Goal: Task Accomplishment & Management: Manage account settings

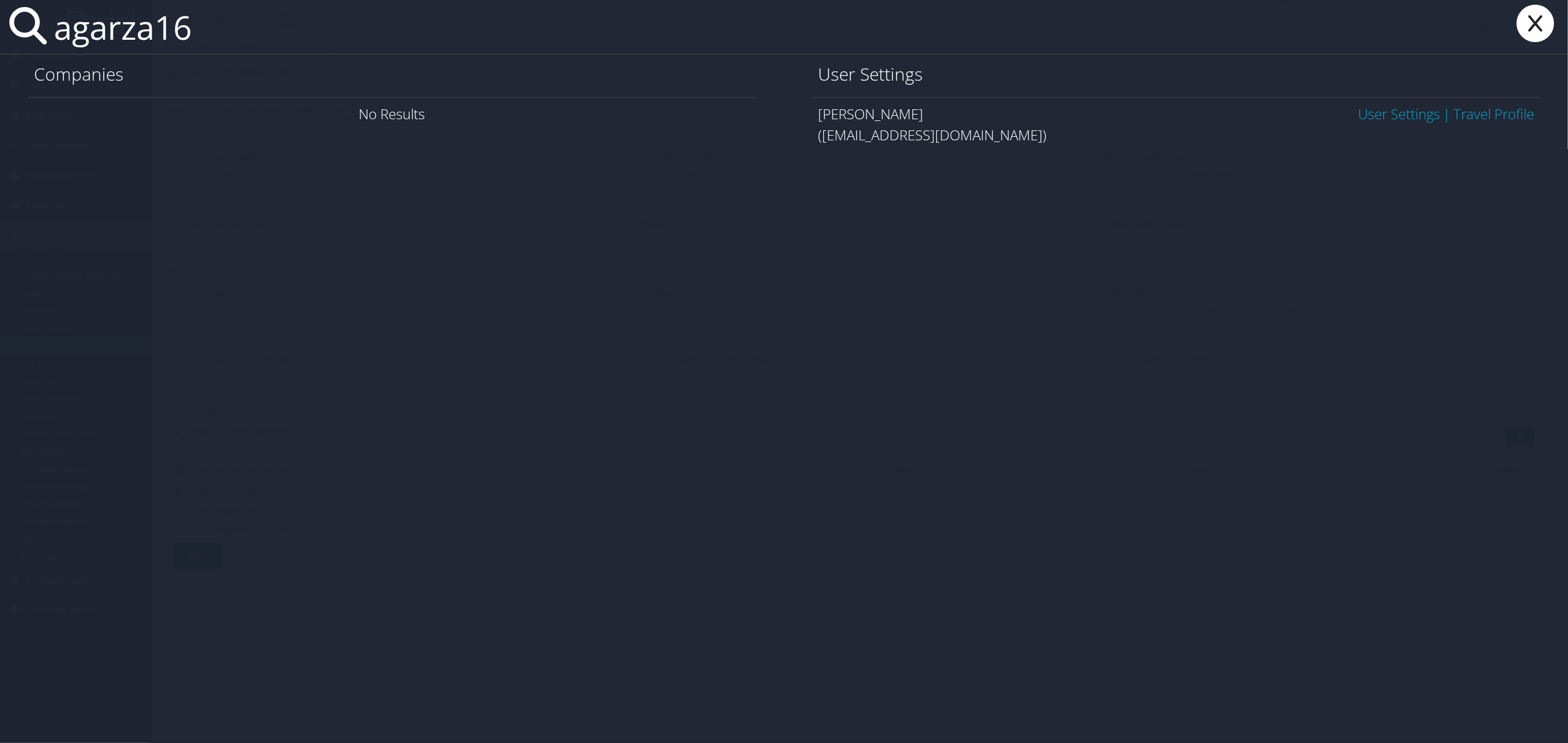
type input "agarza16"
click at [1380, 114] on link "User Settings" at bounding box center [1398, 114] width 82 height 19
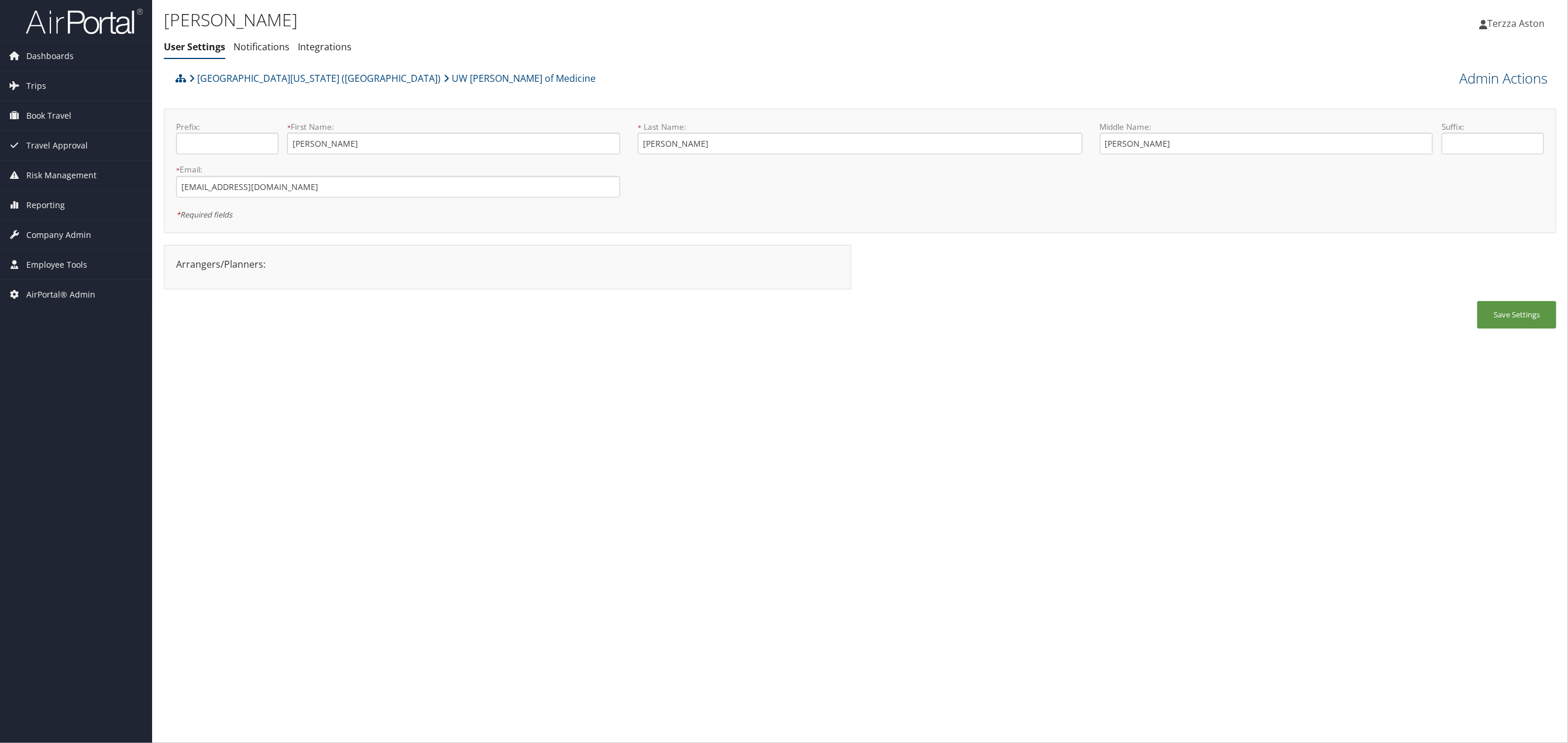
click at [1509, 81] on link "Admin Actions" at bounding box center [1502, 78] width 88 height 20
click at [1432, 139] on link "User Technology Settings" at bounding box center [1470, 140] width 154 height 20
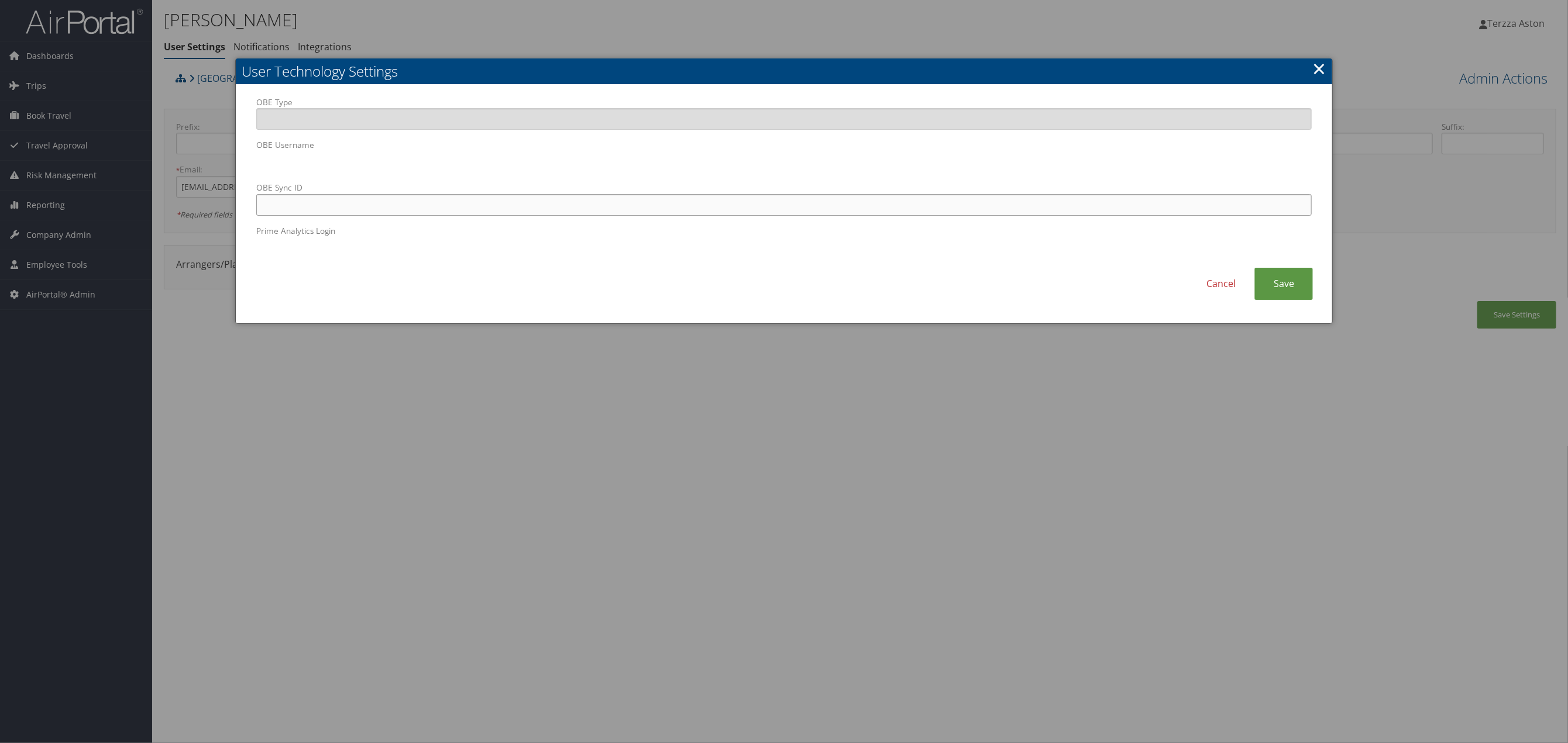
click at [461, 199] on input "OBE Sync ID" at bounding box center [784, 205] width 1055 height 22
paste input "agarza16@uw.edu"
type input "agarza16@uw.edu"
click at [1295, 282] on link "Save" at bounding box center [1283, 284] width 58 height 32
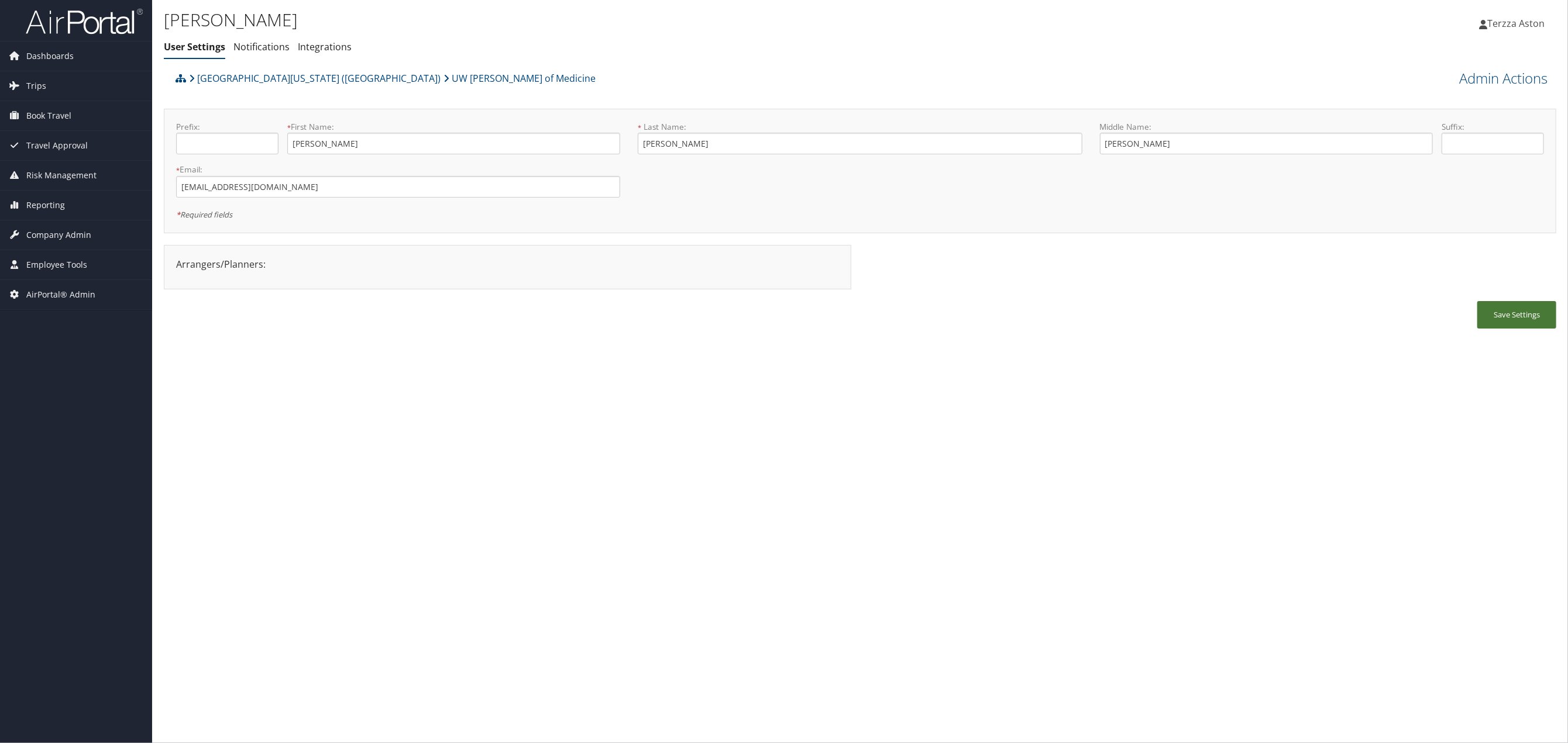
click at [1514, 314] on button "Save Settings" at bounding box center [1517, 315] width 79 height 28
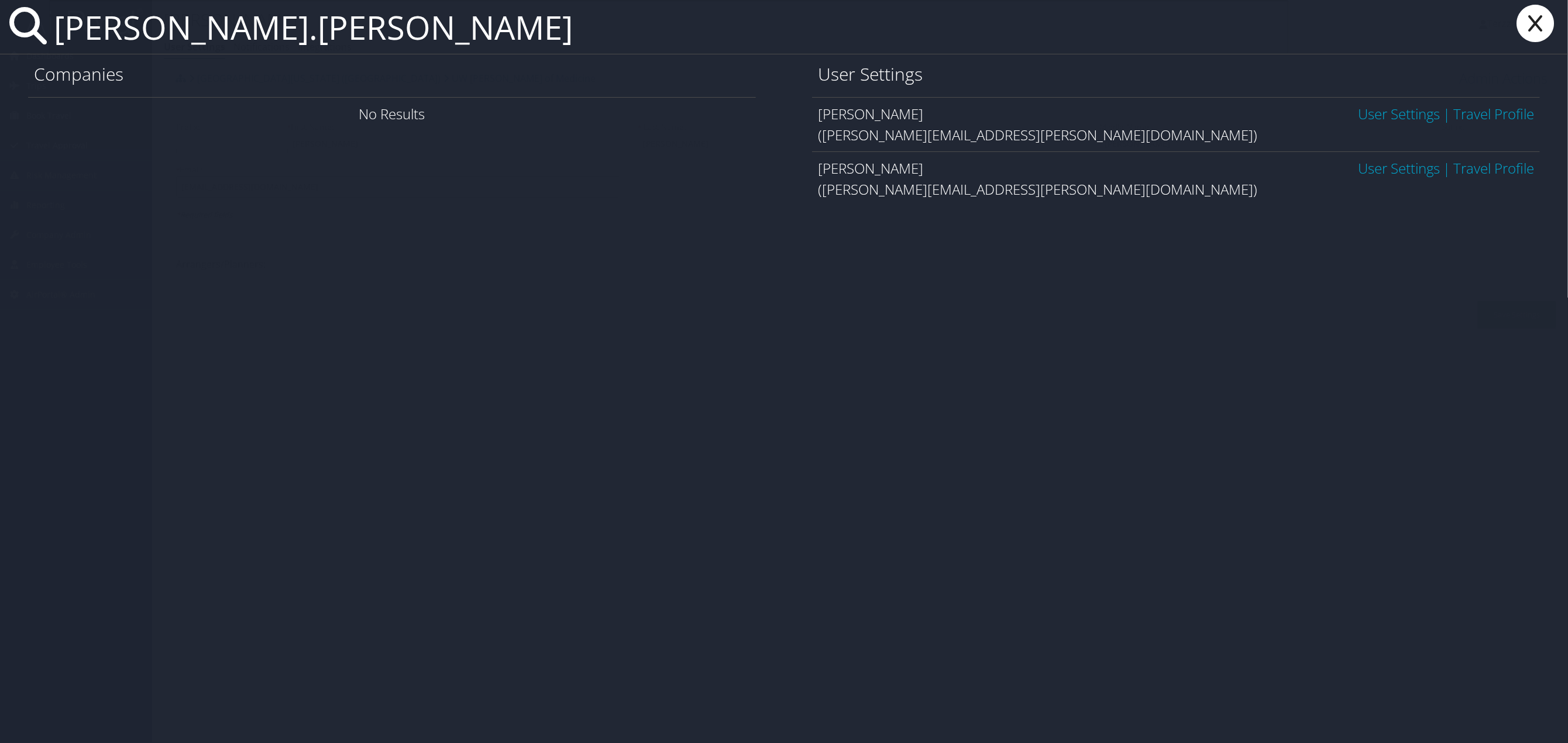
type input "todd.daniels"
click at [1403, 167] on link "User Settings" at bounding box center [1398, 167] width 82 height 19
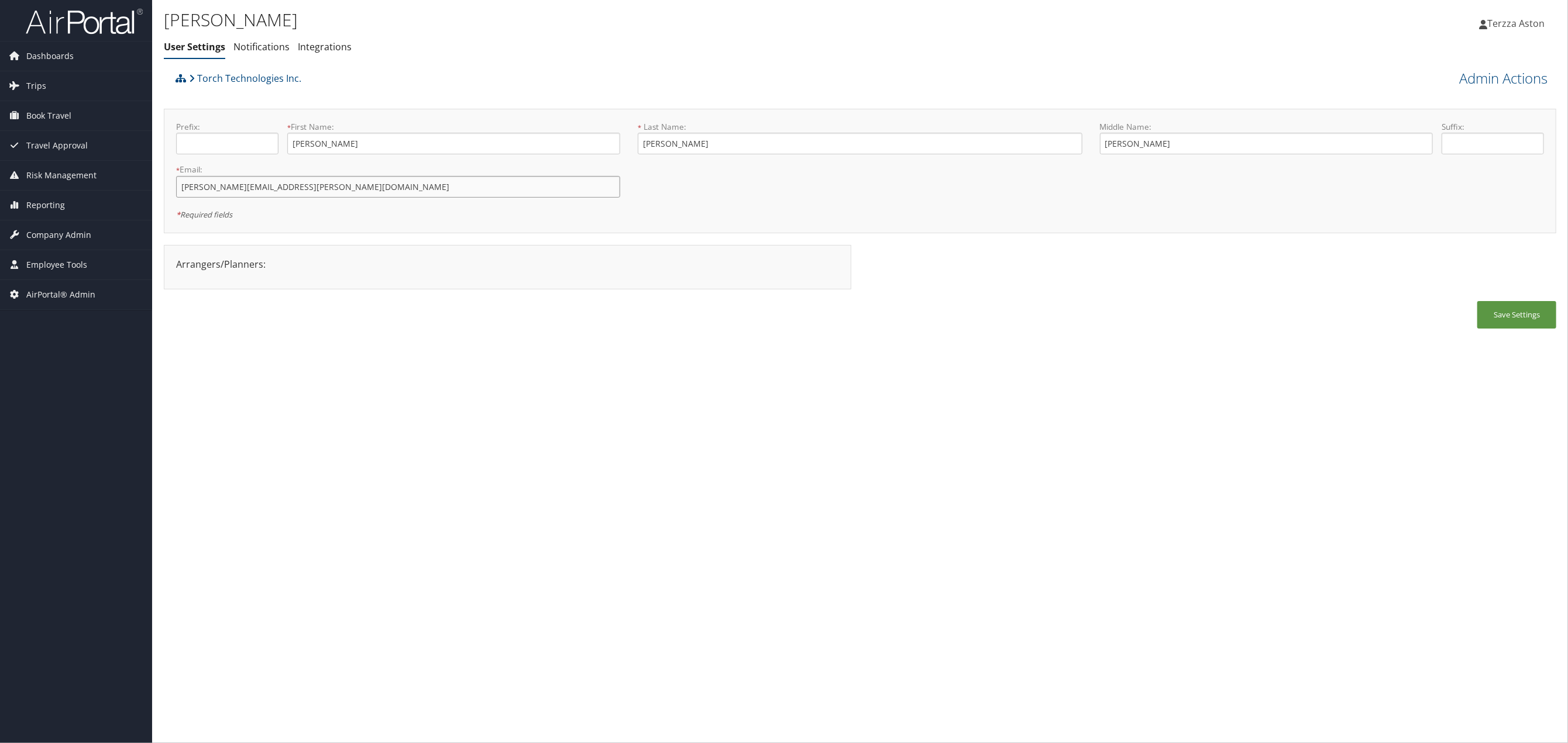
drag, startPoint x: 178, startPoint y: 188, endPoint x: 340, endPoint y: 183, distance: 162.1
click at [340, 183] on input "todd.daniels@torchtechnologies.com" at bounding box center [397, 187] width 444 height 22
click at [42, 229] on span "Company Admin" at bounding box center [58, 235] width 65 height 29
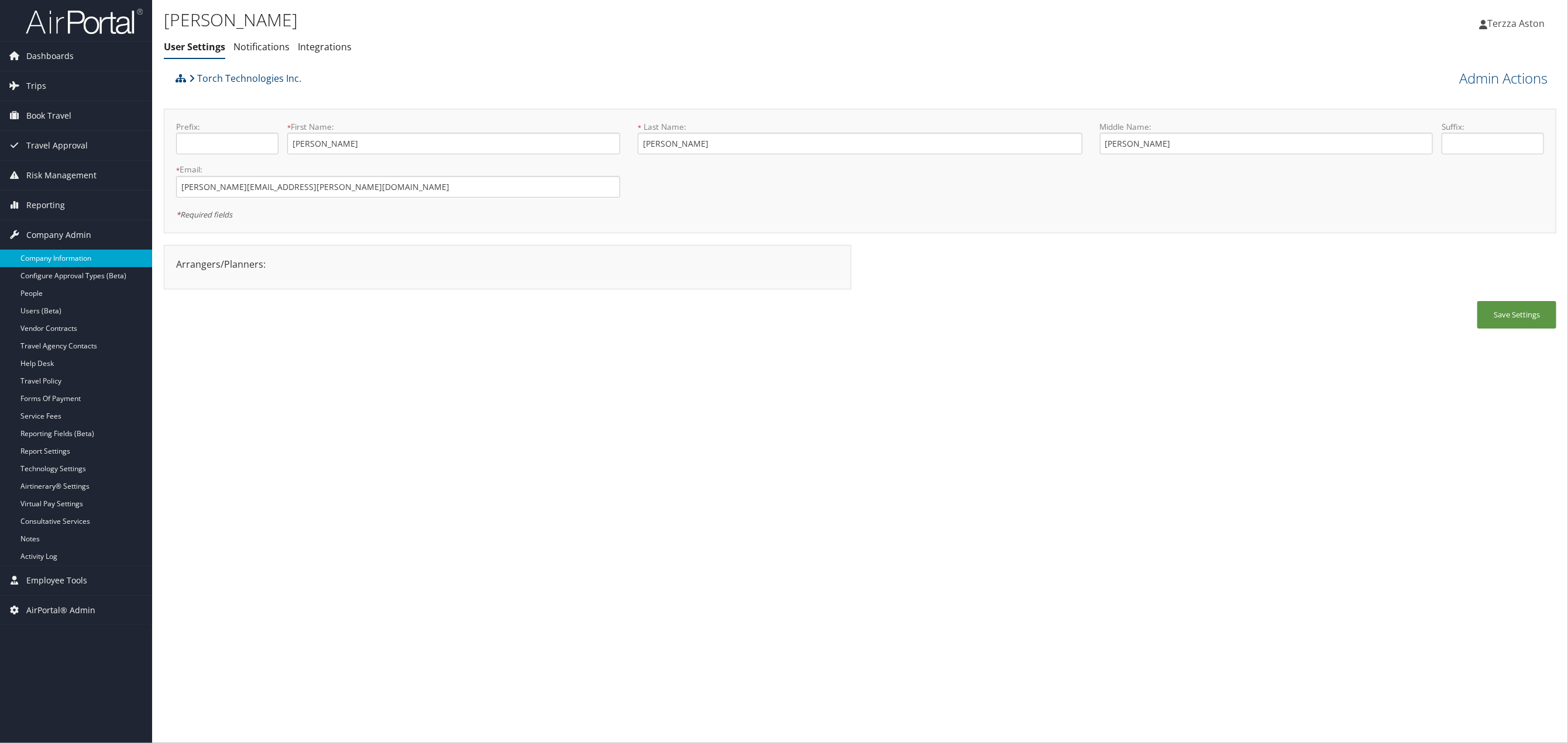
click at [58, 262] on link "Company Information" at bounding box center [76, 258] width 152 height 18
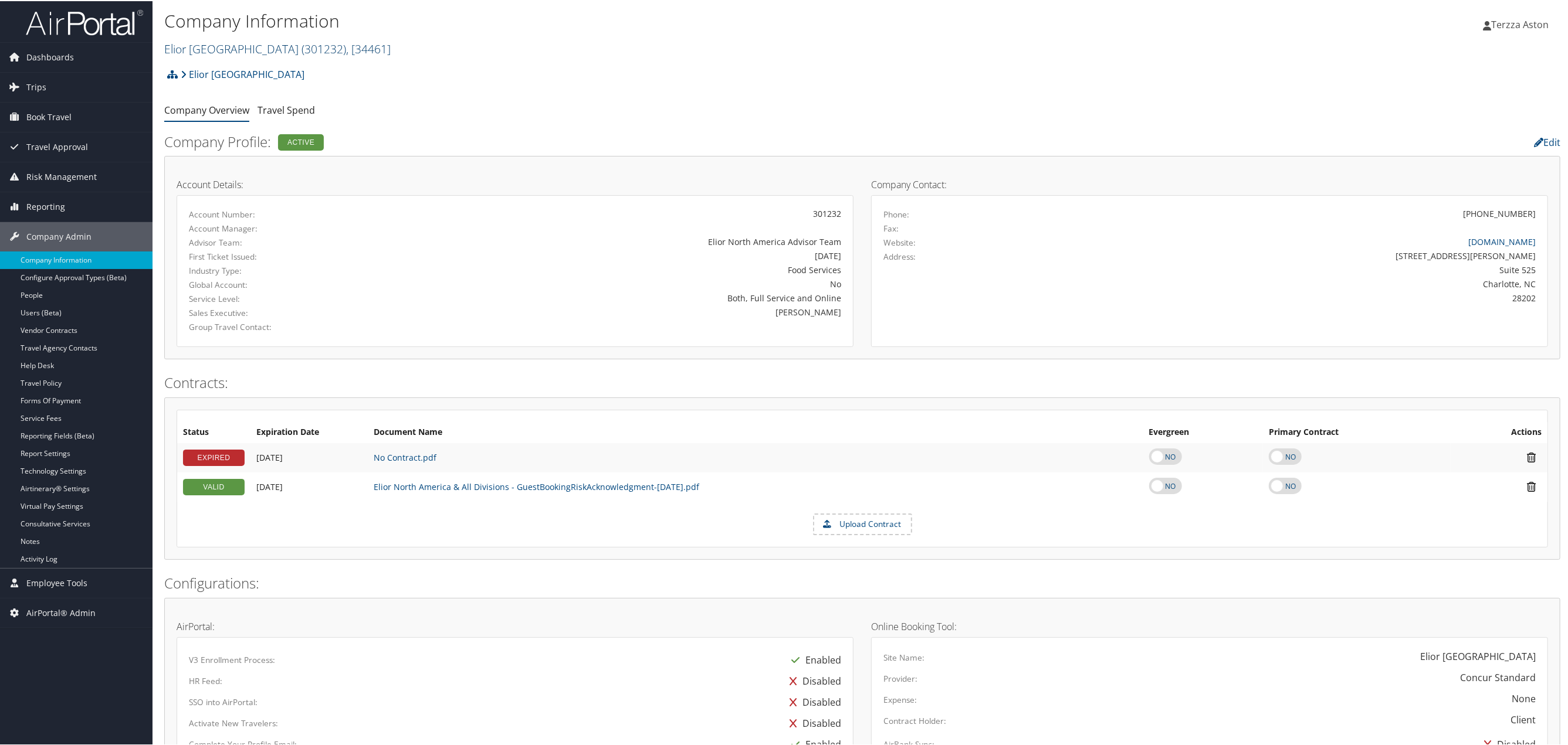
click at [211, 49] on link "Elior North America ( 301232 ) , [ 34461 ]" at bounding box center [278, 47] width 226 height 16
click at [187, 67] on input "search" at bounding box center [241, 69] width 154 height 22
type input "northeastern"
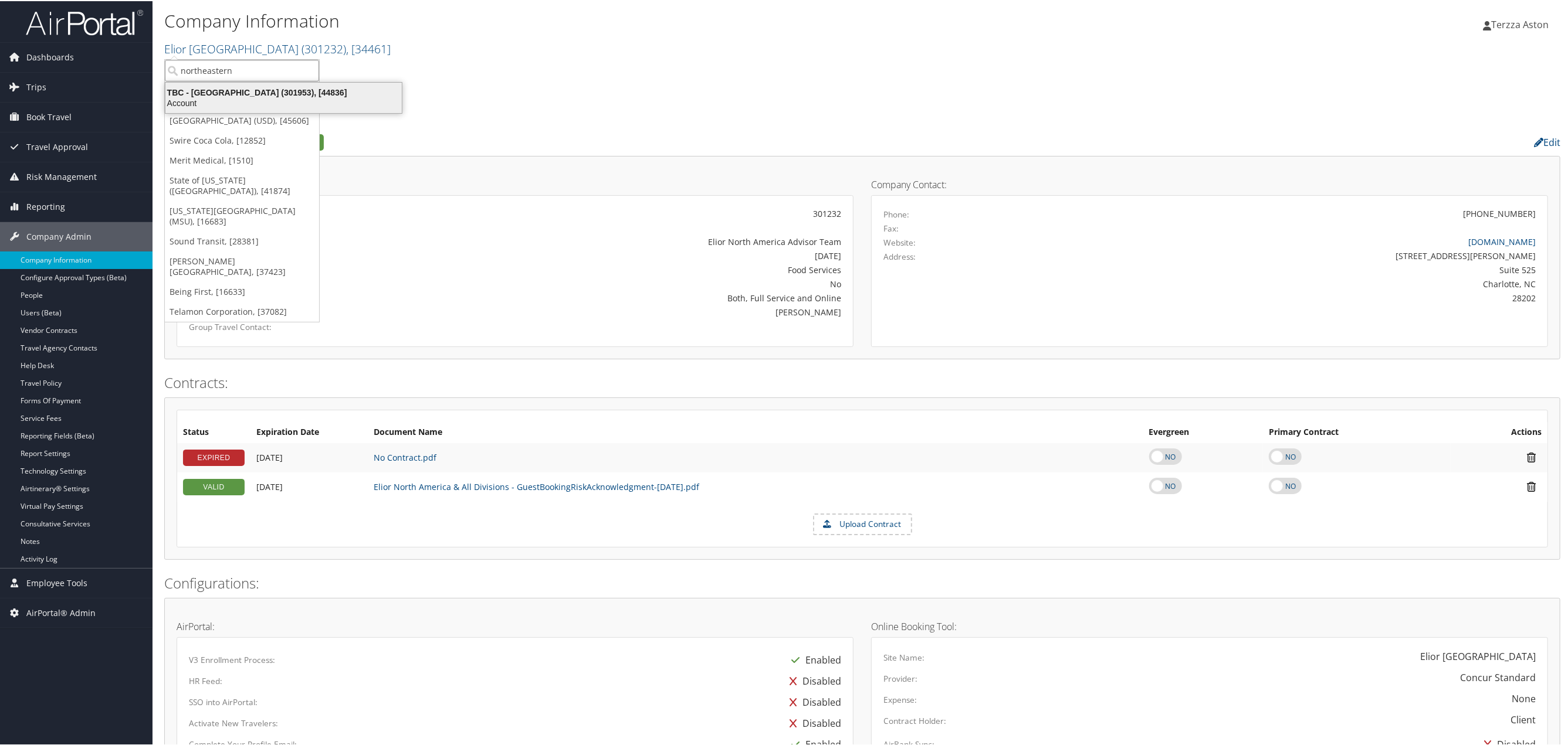
click at [222, 90] on div "TBC - Northeastern University (301953), [44836]" at bounding box center [284, 91] width 251 height 11
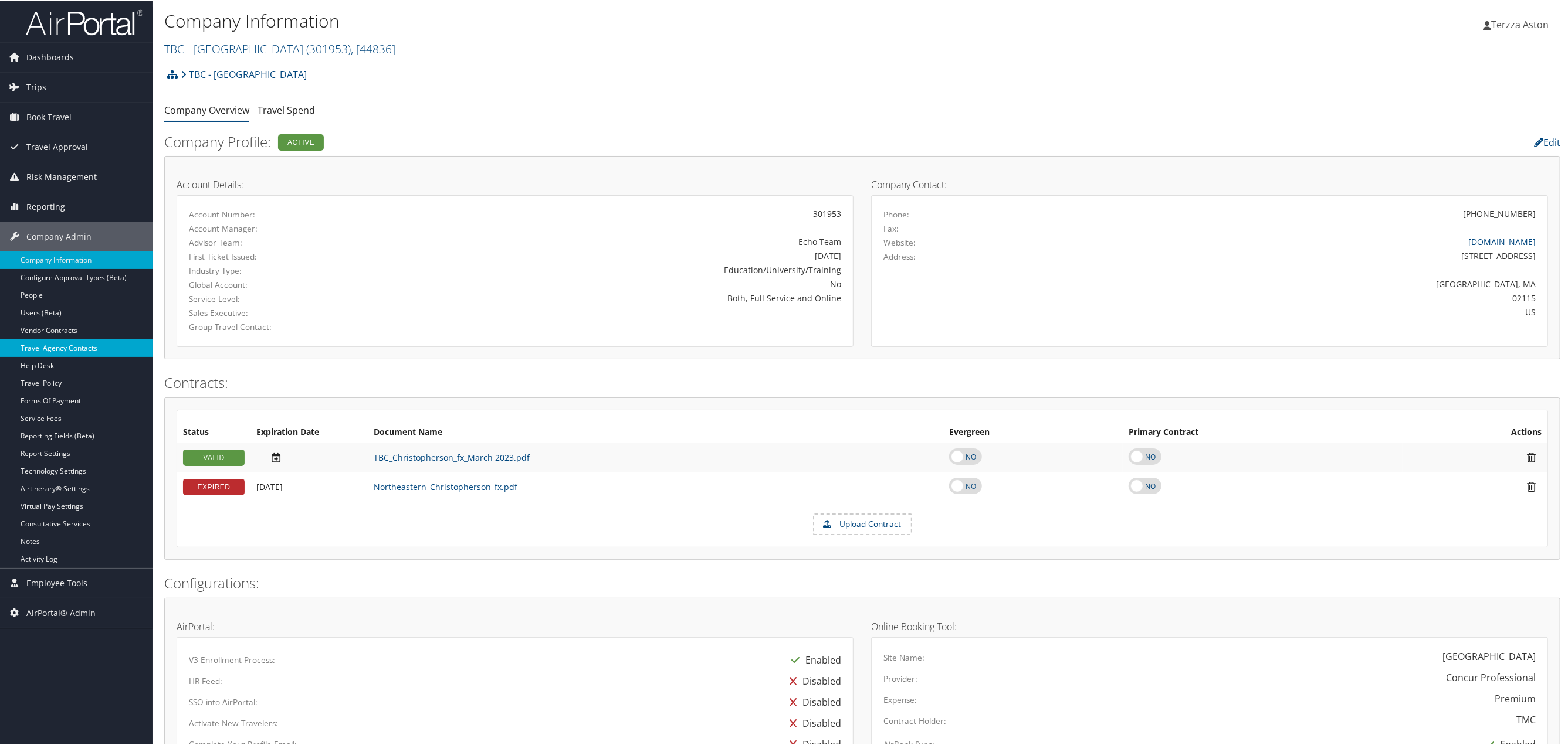
click at [75, 345] on link "Travel Agency Contacts" at bounding box center [76, 347] width 153 height 18
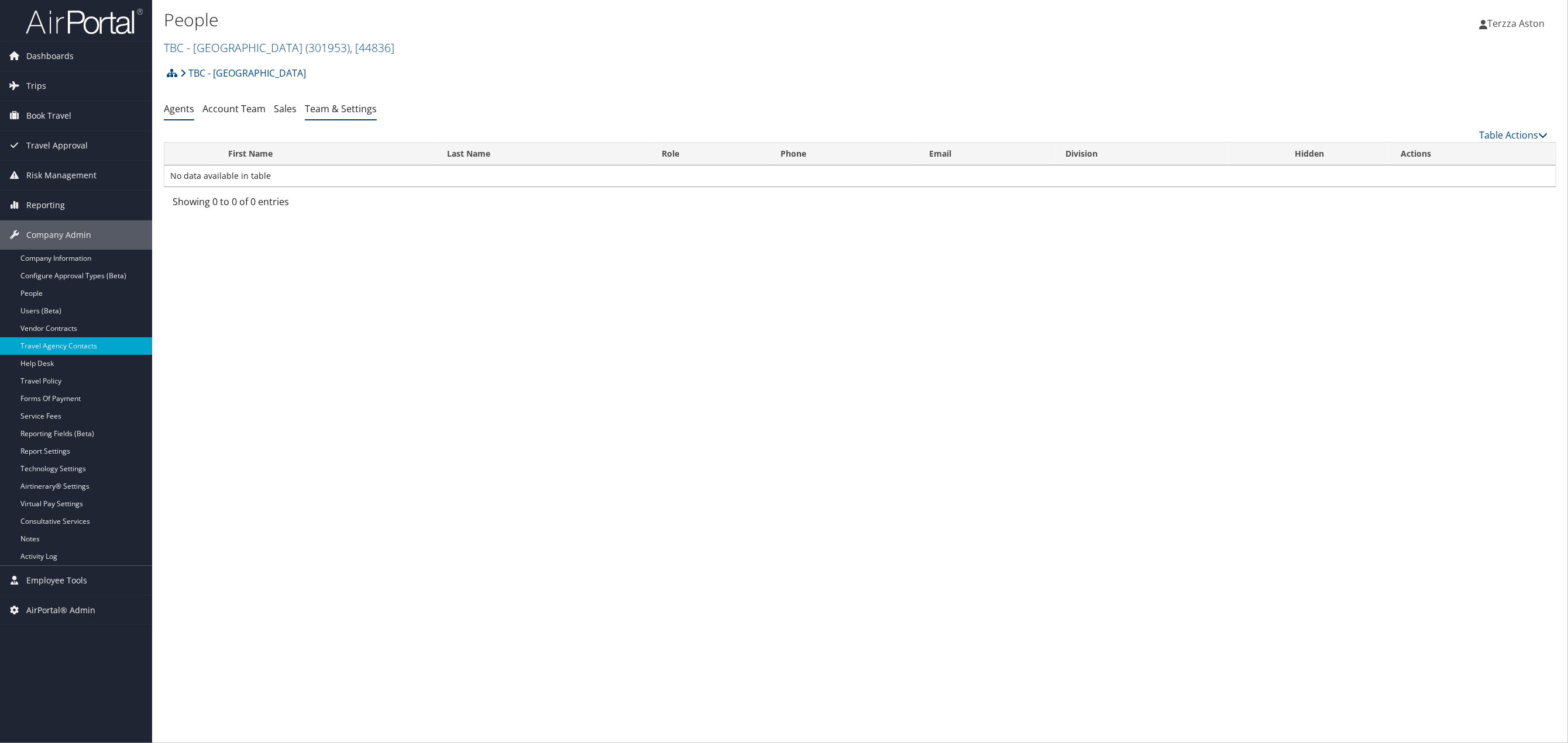
click at [329, 112] on link "Team & Settings" at bounding box center [340, 109] width 72 height 13
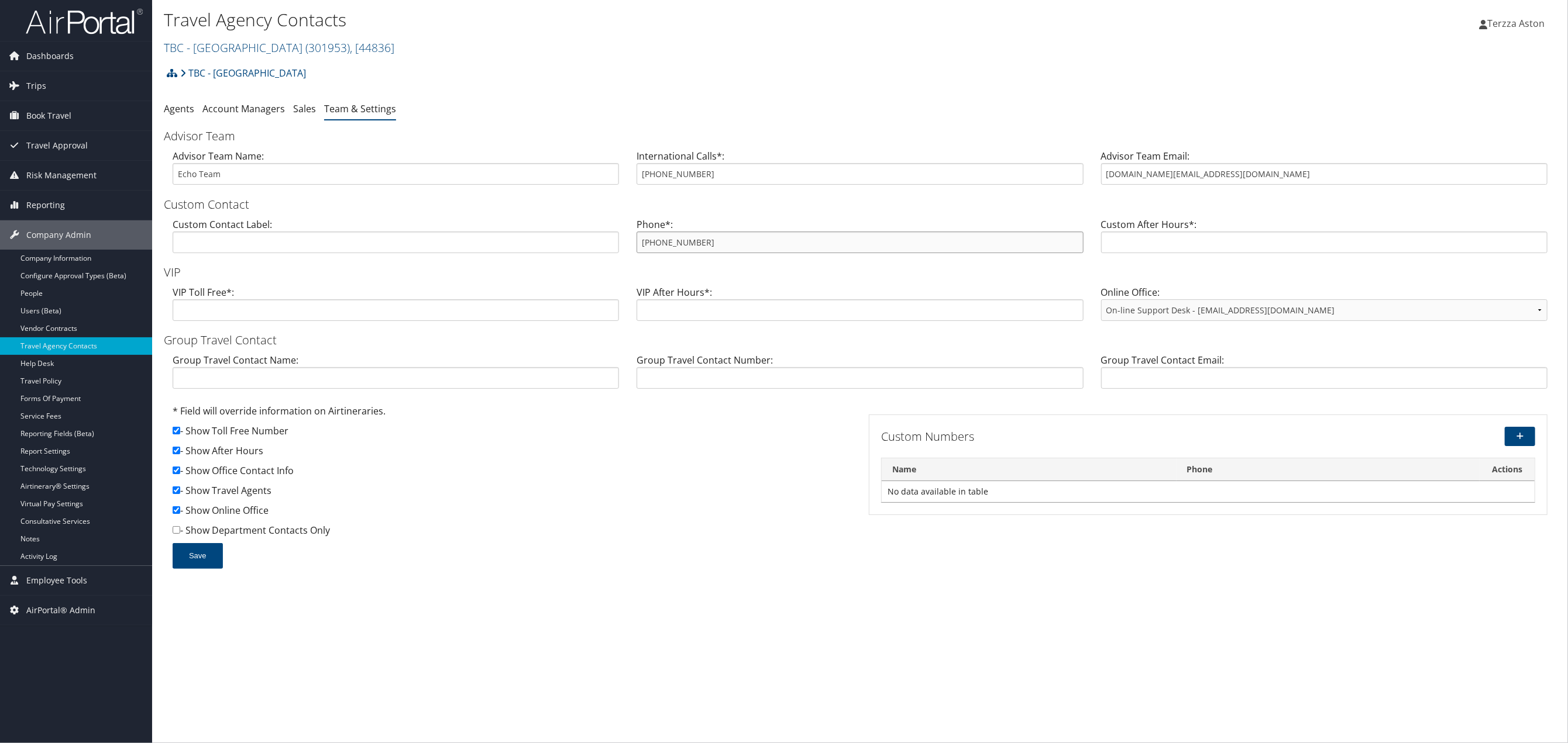
drag, startPoint x: 641, startPoint y: 241, endPoint x: 709, endPoint y: 236, distance: 68.2
click at [709, 236] on input "[PHONE_NUMBER]" at bounding box center [859, 242] width 446 height 22
